Goal: Task Accomplishment & Management: Use online tool/utility

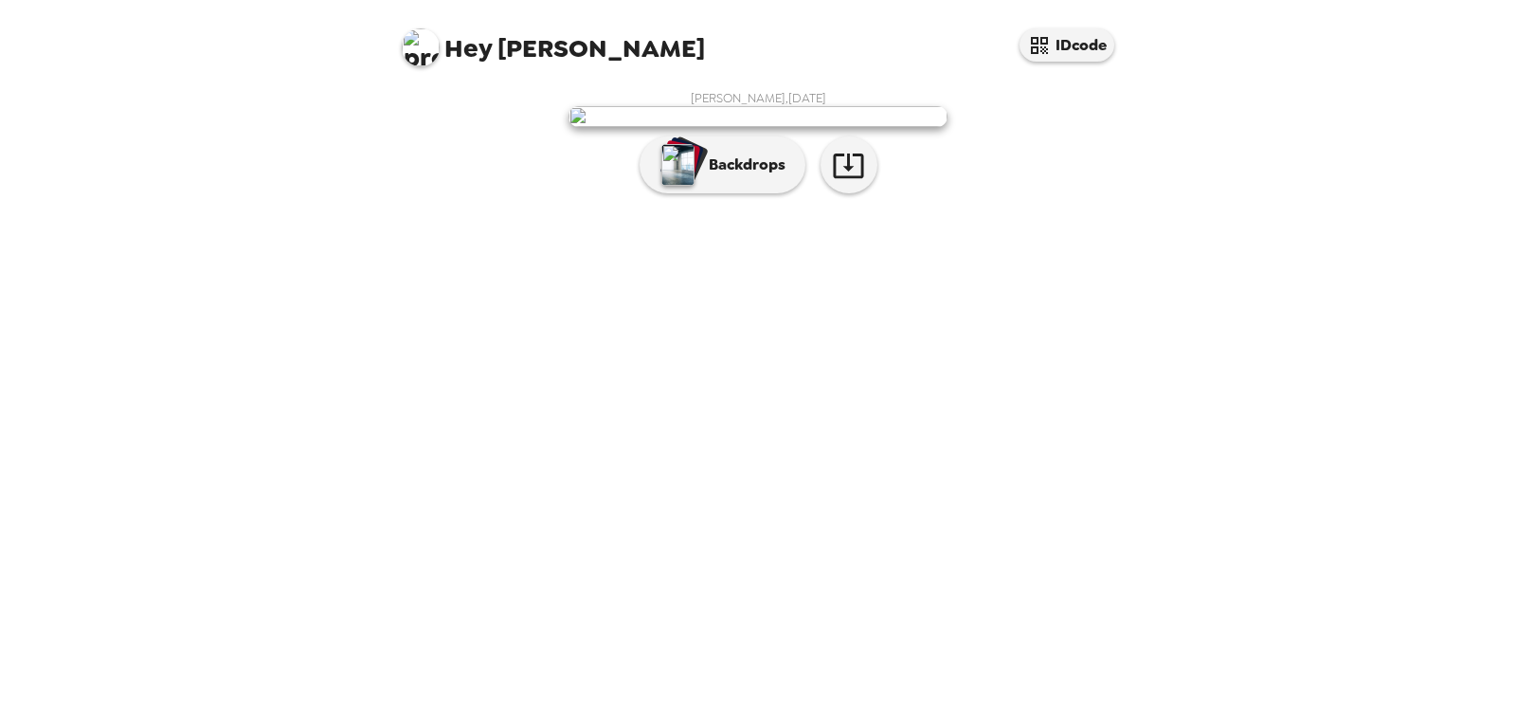
click at [711, 212] on div "[PERSON_NAME] , [DATE] Backdrops" at bounding box center [758, 147] width 758 height 132
click at [700, 193] on button "Backdrops" at bounding box center [722, 164] width 166 height 57
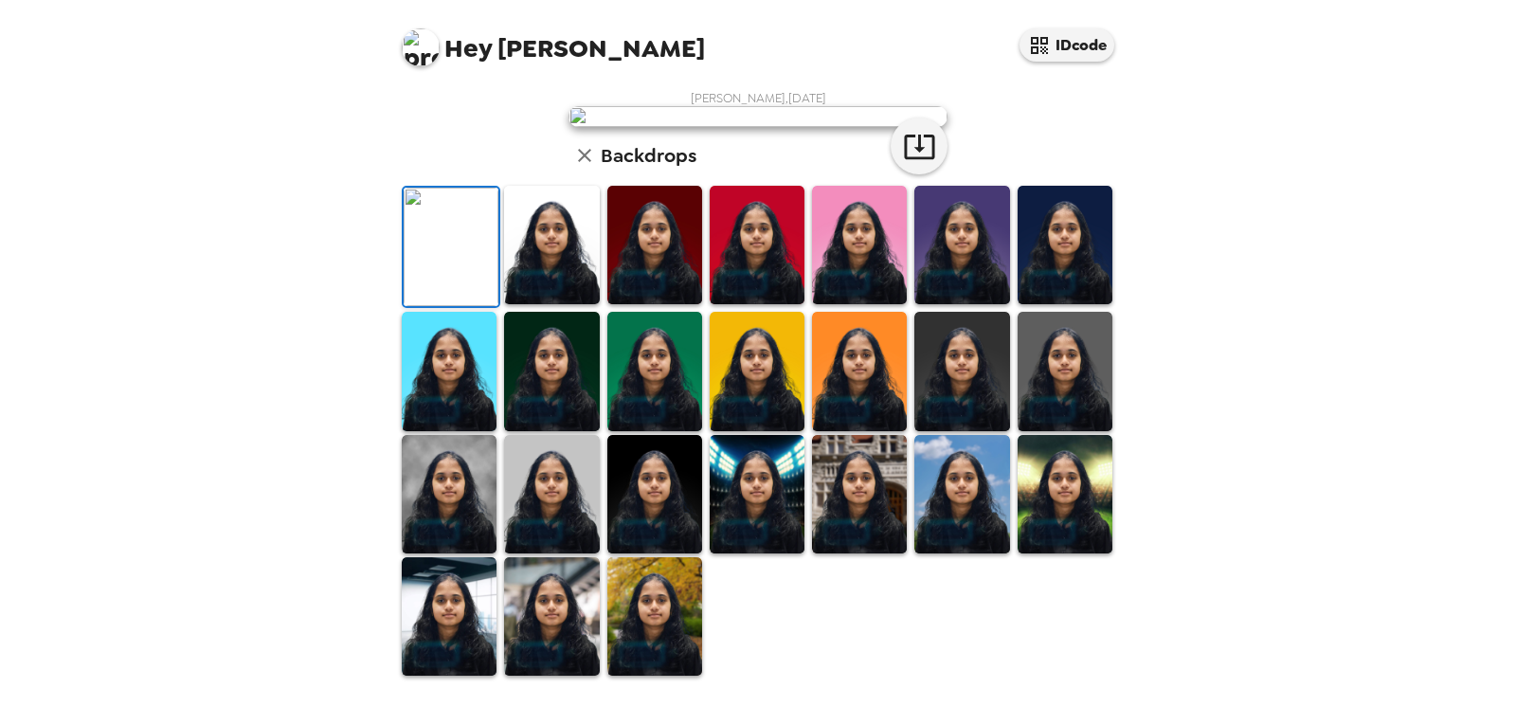
scroll to position [424, 0]
